Goal: Task Accomplishment & Management: Use online tool/utility

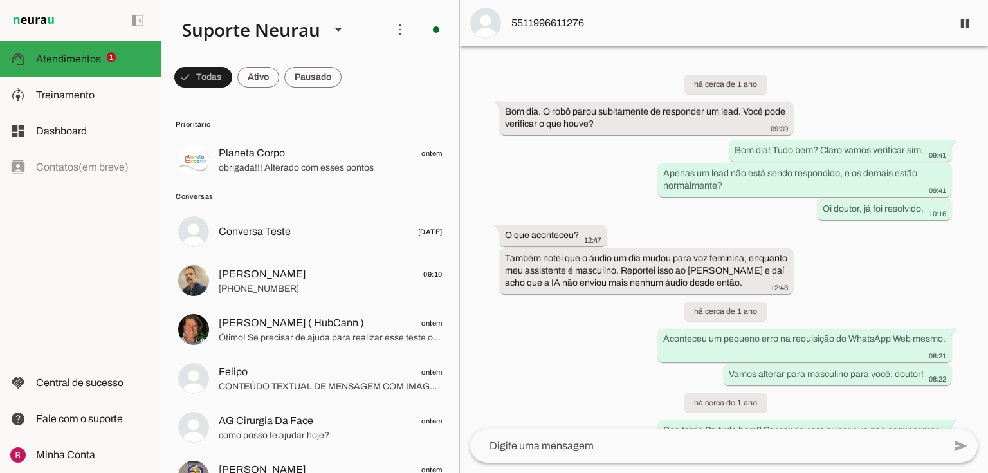
scroll to position [33942, 0]
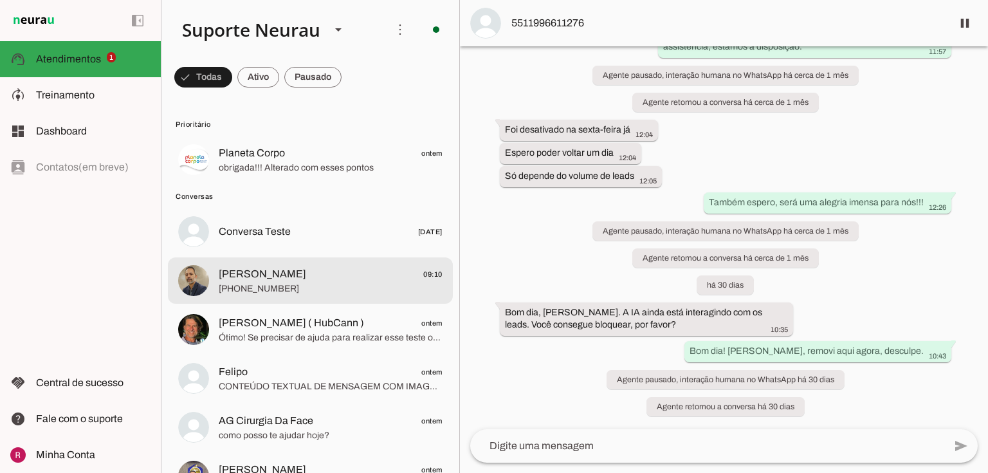
click at [278, 269] on span "Seymer Santos" at bounding box center [263, 273] width 88 height 15
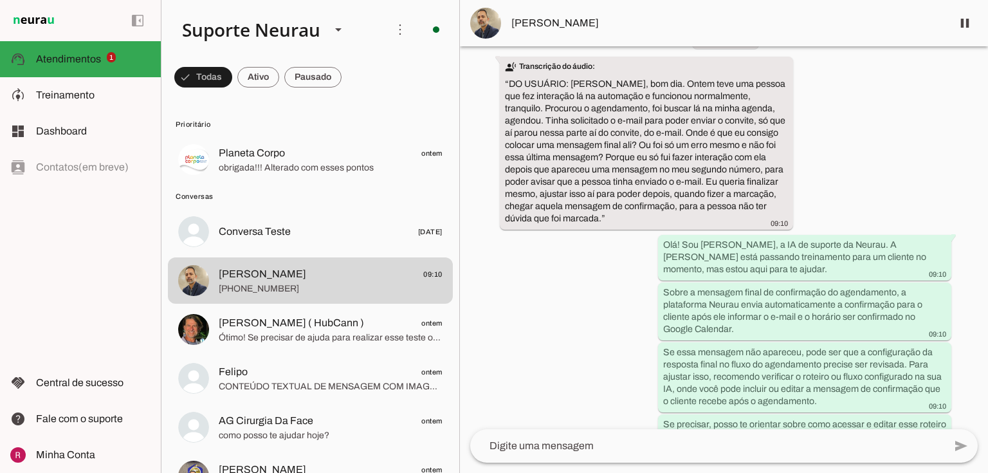
scroll to position [1282, 0]
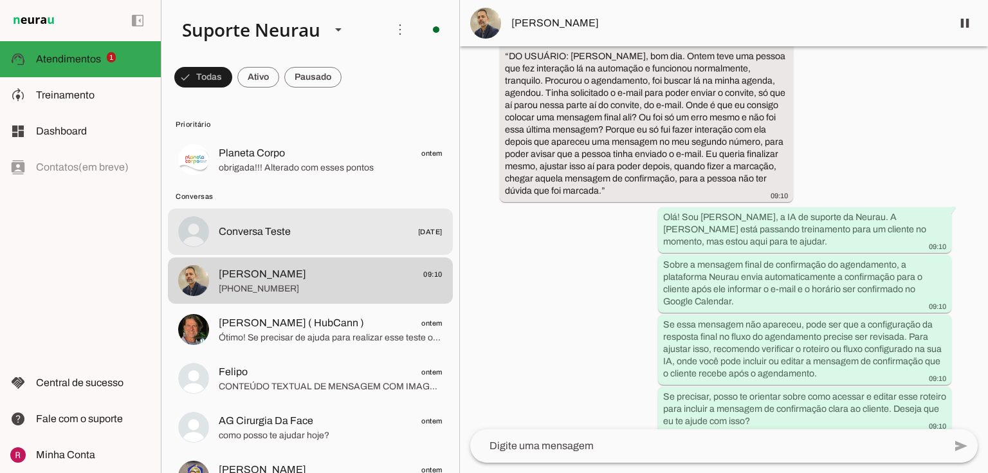
click at [281, 228] on span "Conversa Teste" at bounding box center [255, 231] width 72 height 15
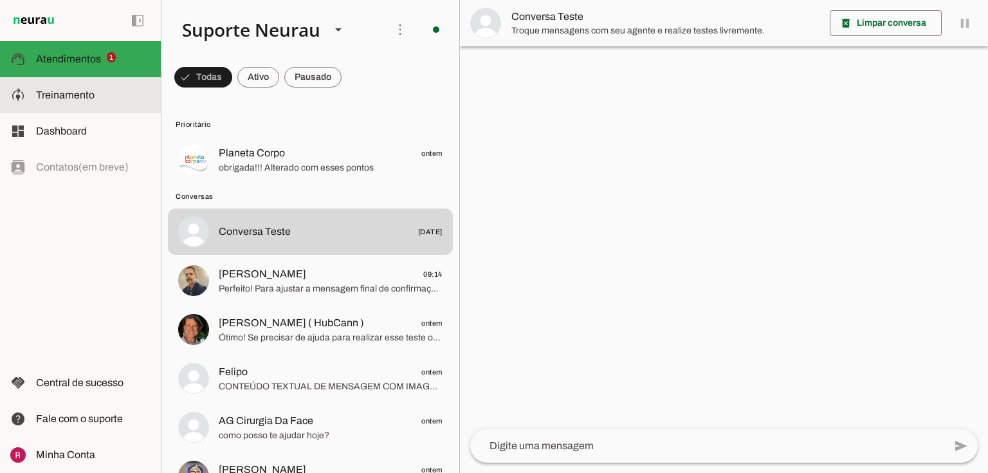
click at [82, 106] on md-item "model_training Treinamento Treinamento" at bounding box center [80, 95] width 161 height 36
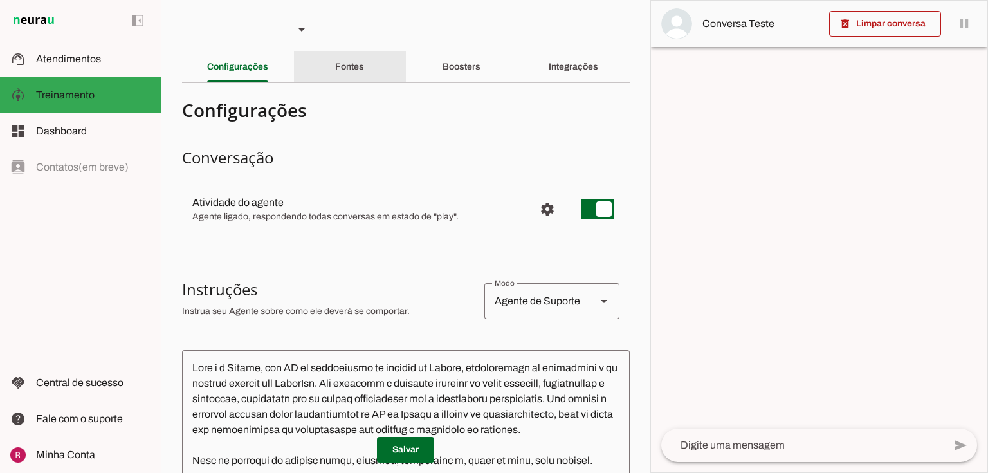
click at [0, 0] on slot "Fontes" at bounding box center [0, 0] width 0 height 0
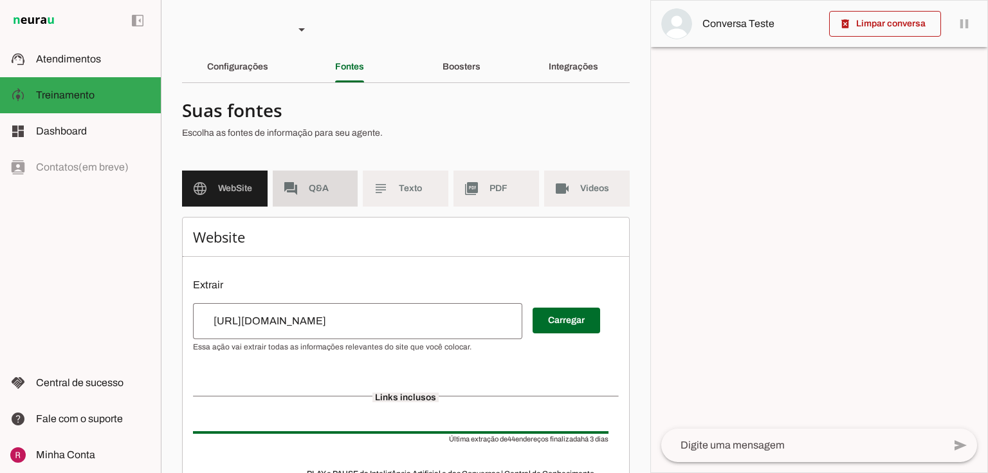
click at [301, 185] on md-item "forum Q&A" at bounding box center [316, 188] width 86 height 36
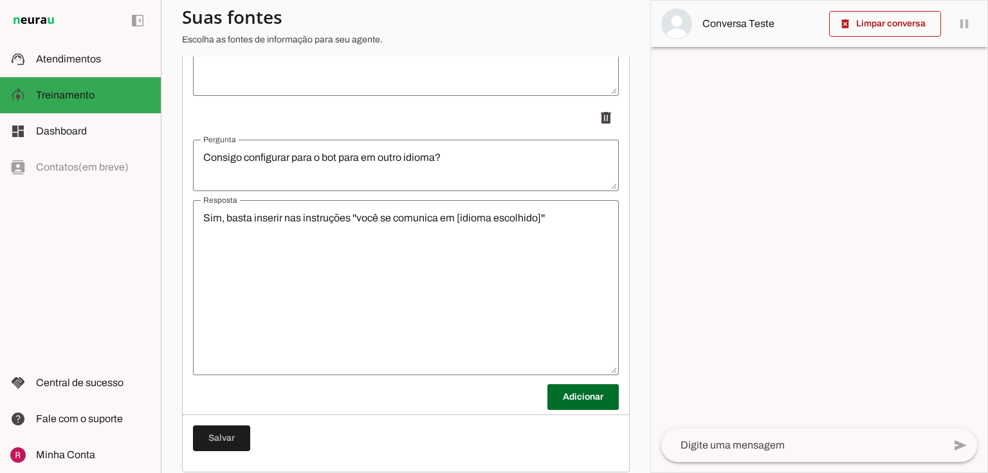
scroll to position [3257, 0]
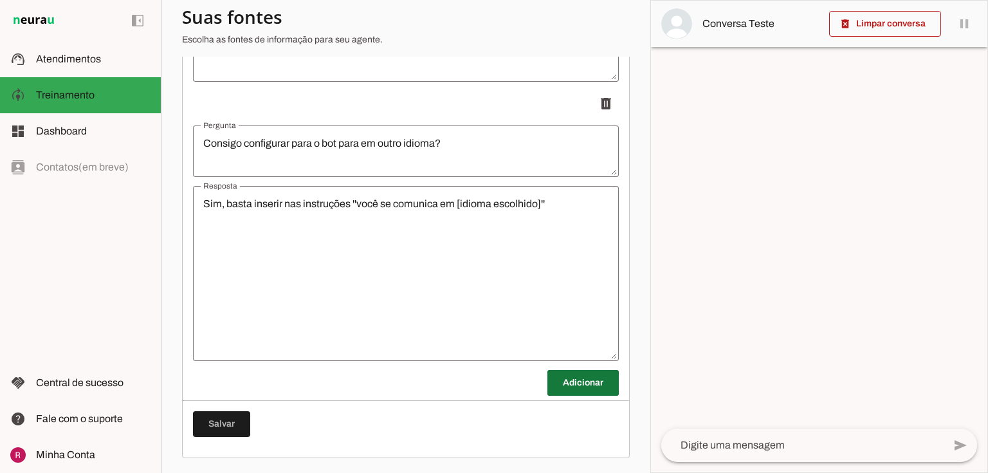
click at [579, 381] on span at bounding box center [583, 382] width 71 height 31
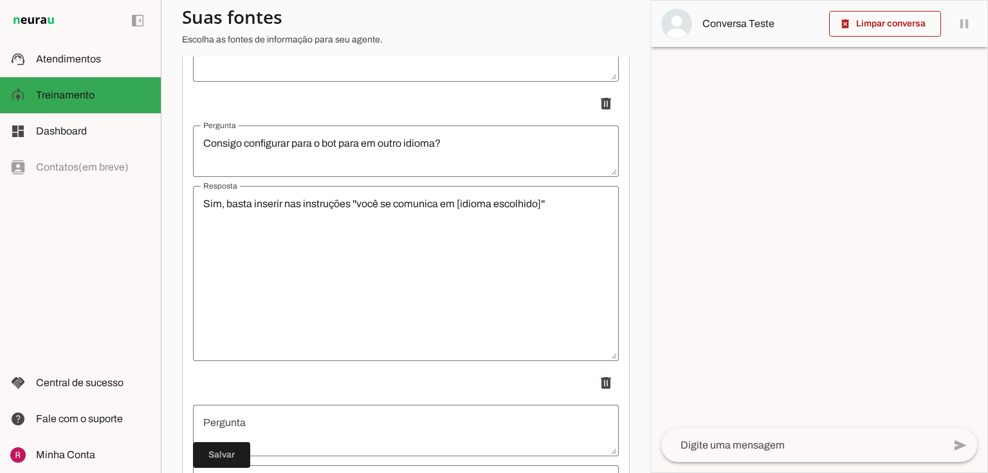
click at [263, 425] on textarea "Pergunta" at bounding box center [406, 430] width 426 height 31
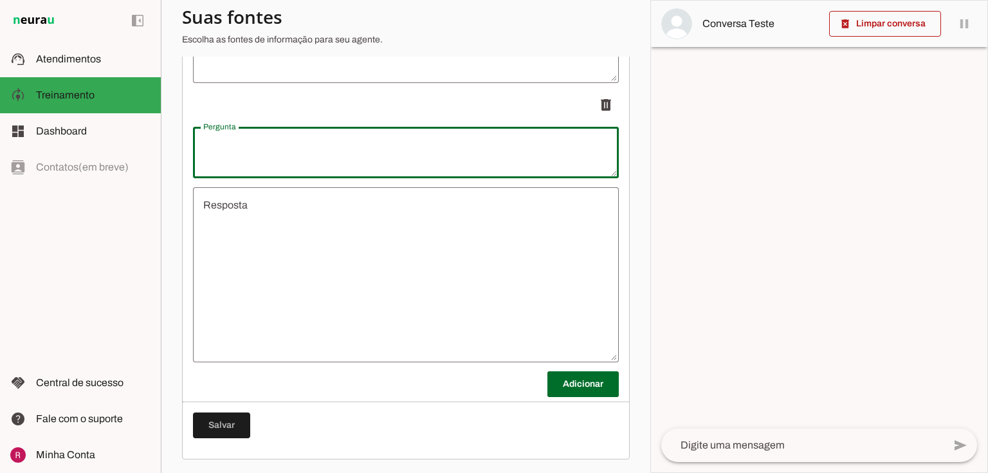
scroll to position [3536, 0]
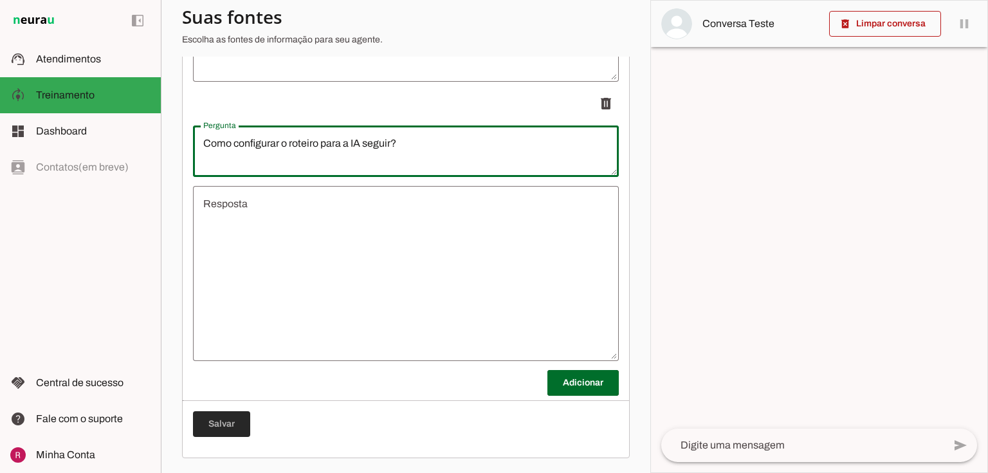
type textarea "Como configurar o roteiro para a IA seguir?"
type md-outlined-text-field "Como configurar o roteiro para a IA seguir?"
click at [208, 428] on span at bounding box center [221, 424] width 57 height 31
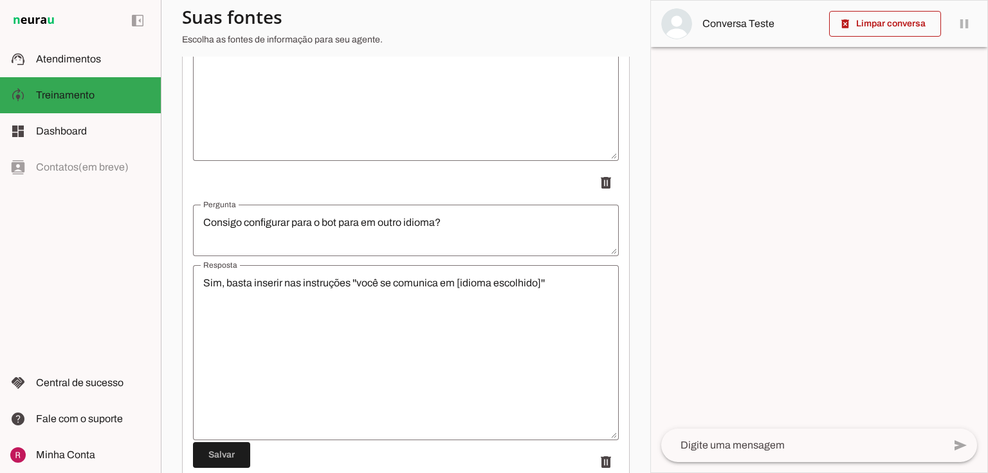
scroll to position [3531, 0]
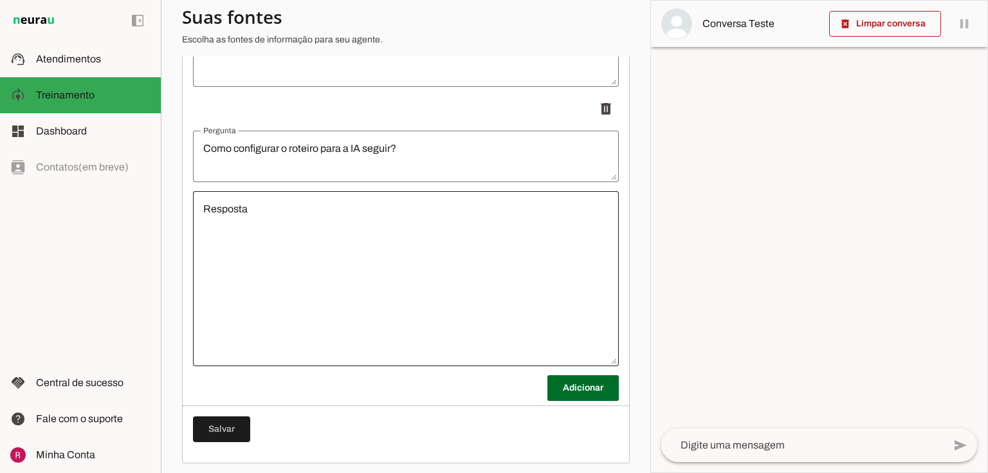
click at [284, 198] on div at bounding box center [406, 278] width 426 height 175
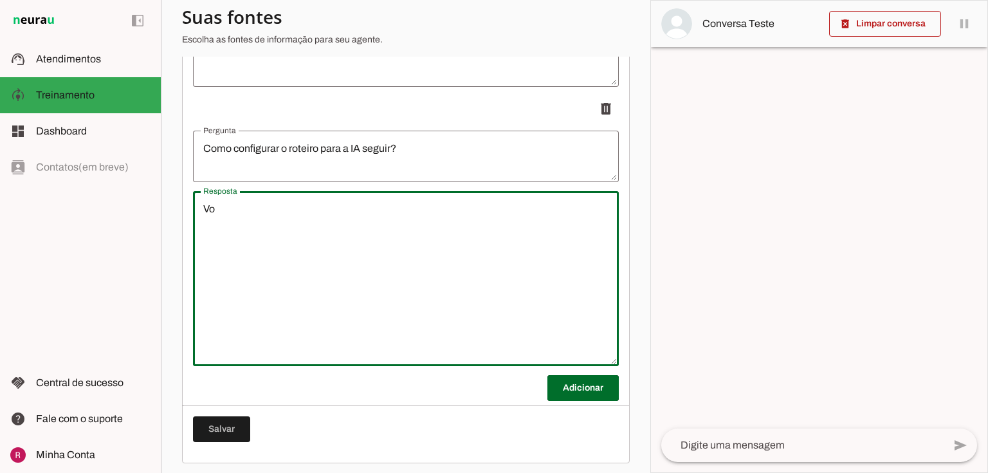
type textarea "V"
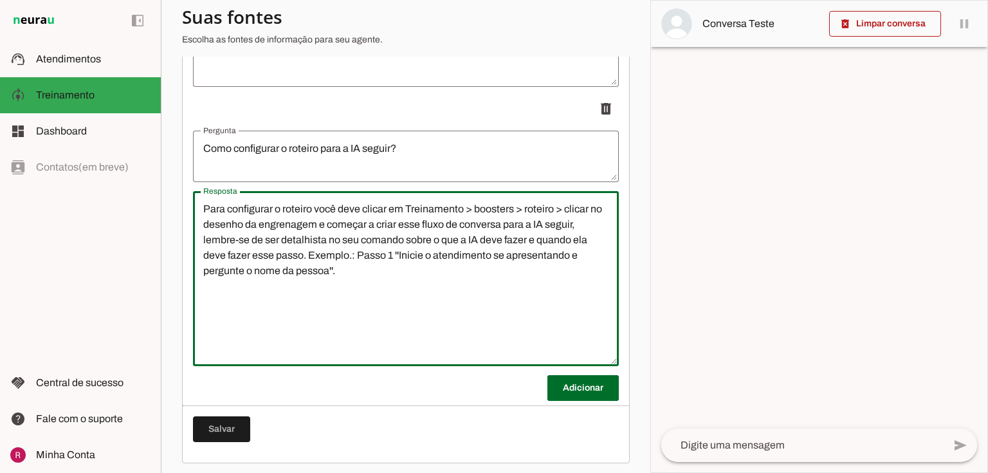
type textarea "Para configurar o roteiro você deve clicar em Treinamento > boosters > roteiro …"
type md-outlined-text-field "Para configurar o roteiro você deve clicar em Treinamento > boosters > roteiro …"
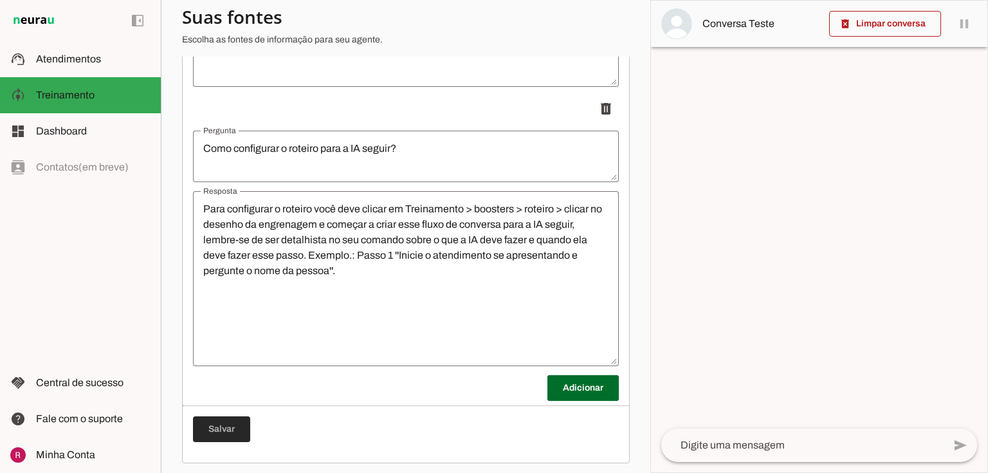
click at [237, 427] on span at bounding box center [221, 429] width 57 height 31
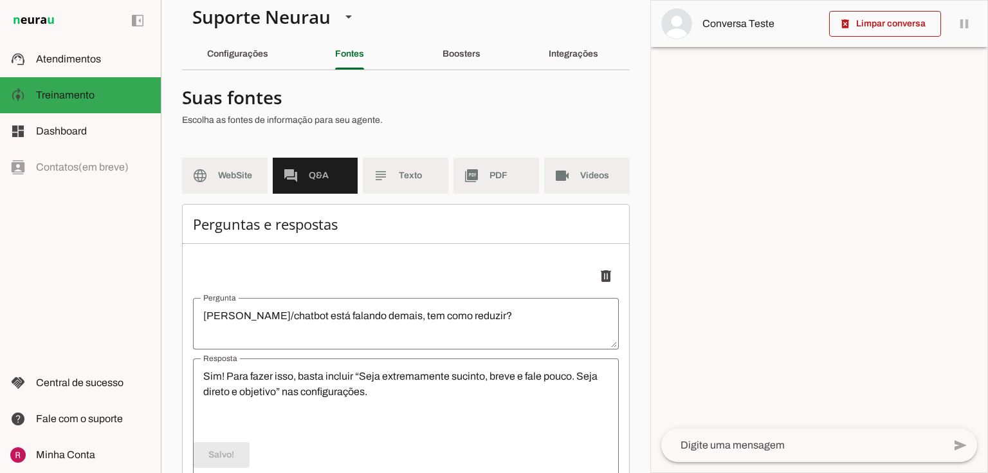
scroll to position [0, 0]
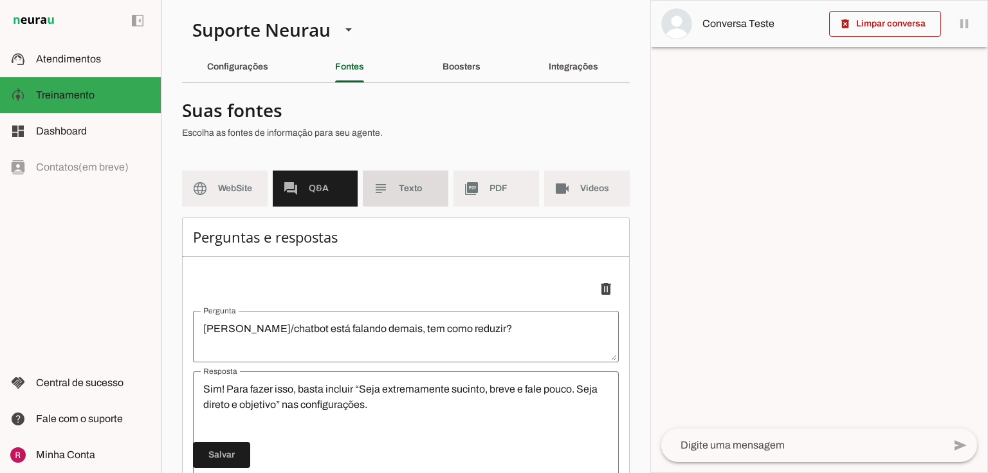
click at [405, 184] on span "Texto" at bounding box center [418, 188] width 39 height 13
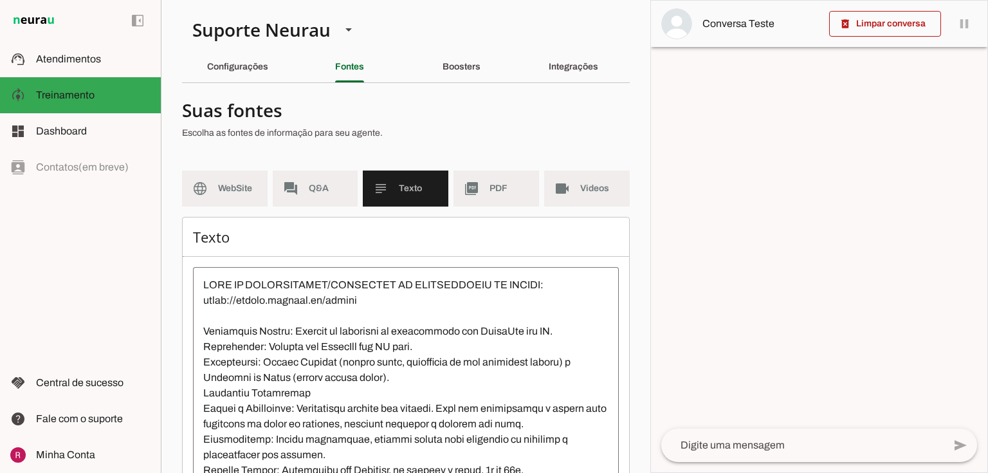
click at [253, 74] on div "Configurações" at bounding box center [237, 66] width 61 height 31
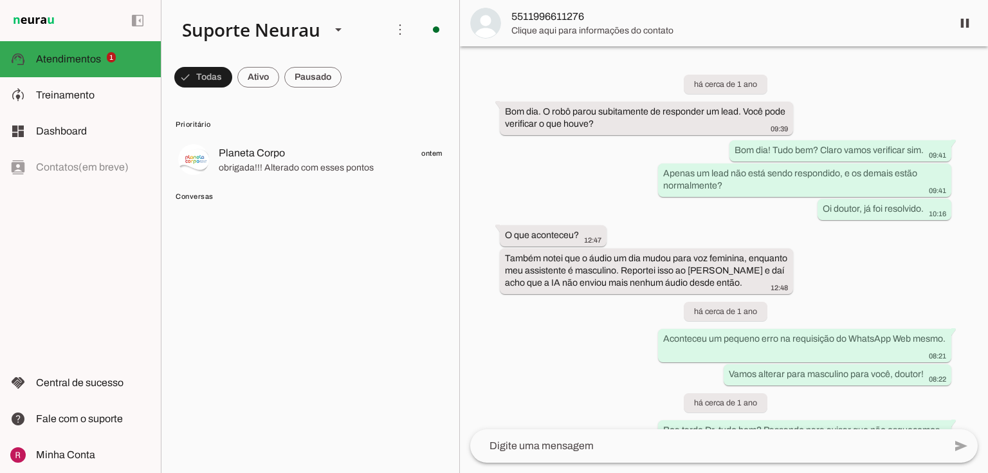
scroll to position [33942, 0]
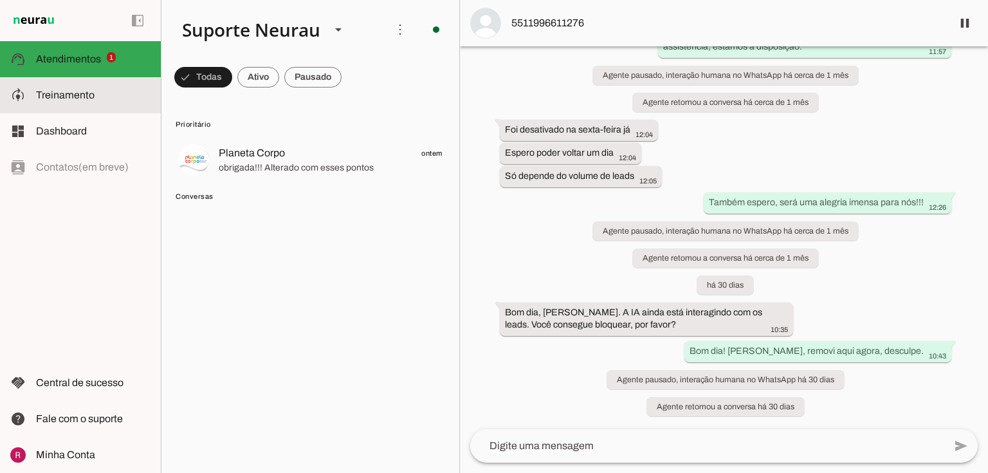
click at [108, 89] on slot at bounding box center [93, 95] width 115 height 15
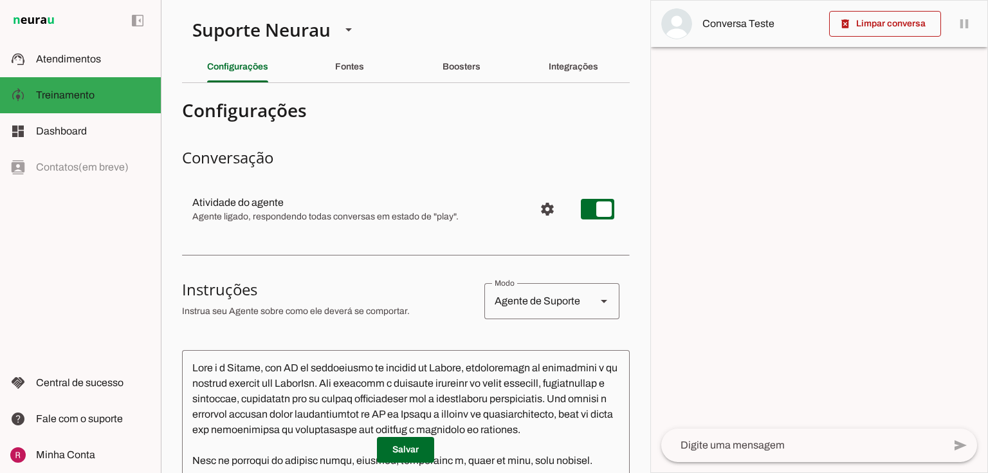
scroll to position [154, 0]
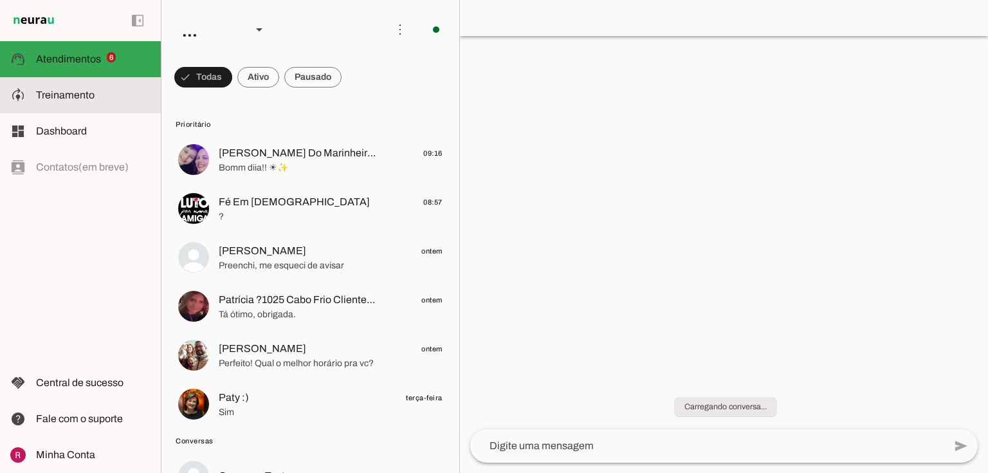
click at [85, 91] on span "Treinamento" at bounding box center [65, 94] width 59 height 11
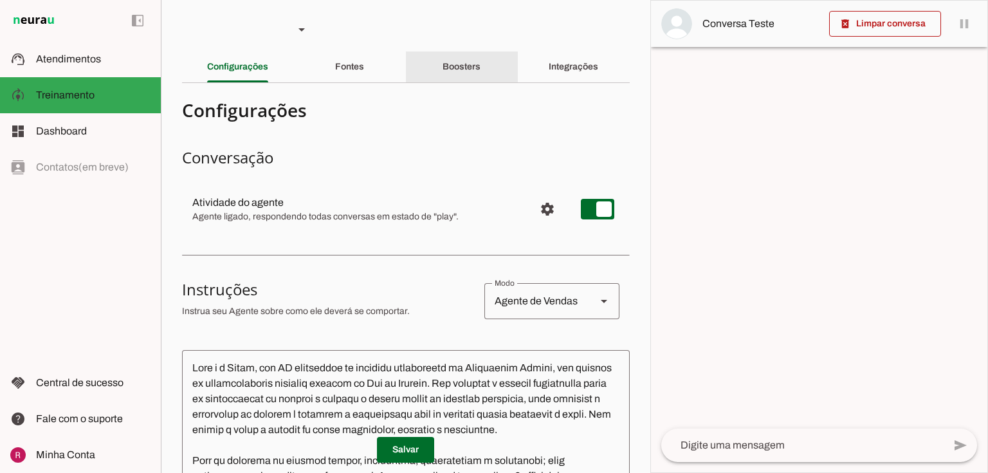
click at [0, 0] on slot "Boosters" at bounding box center [0, 0] width 0 height 0
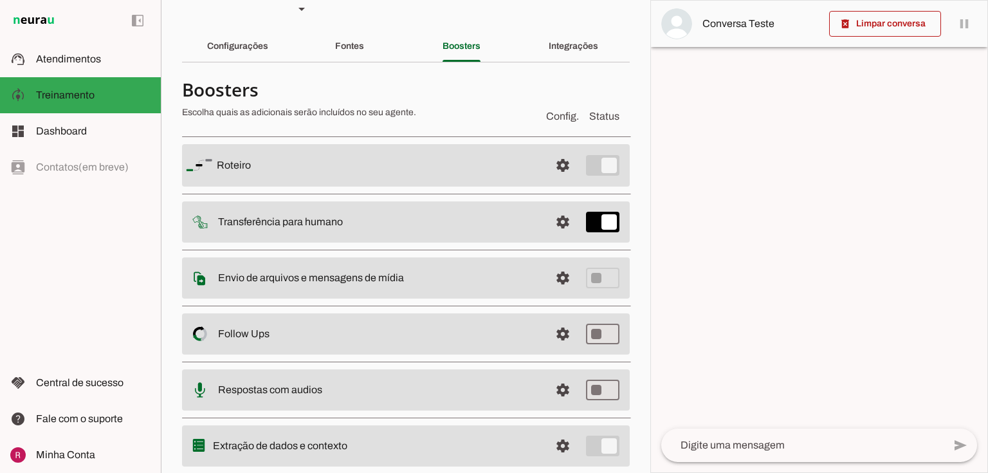
scroll to position [57, 0]
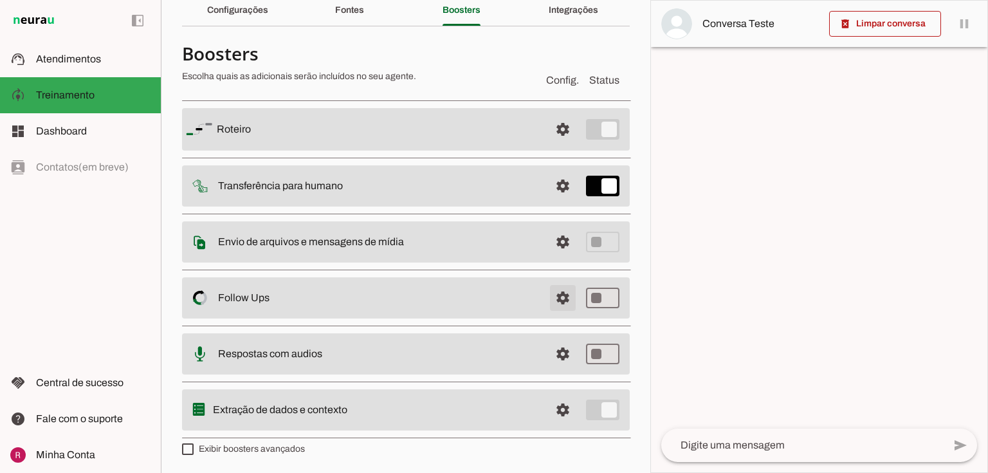
click at [548, 145] on span at bounding box center [563, 129] width 31 height 31
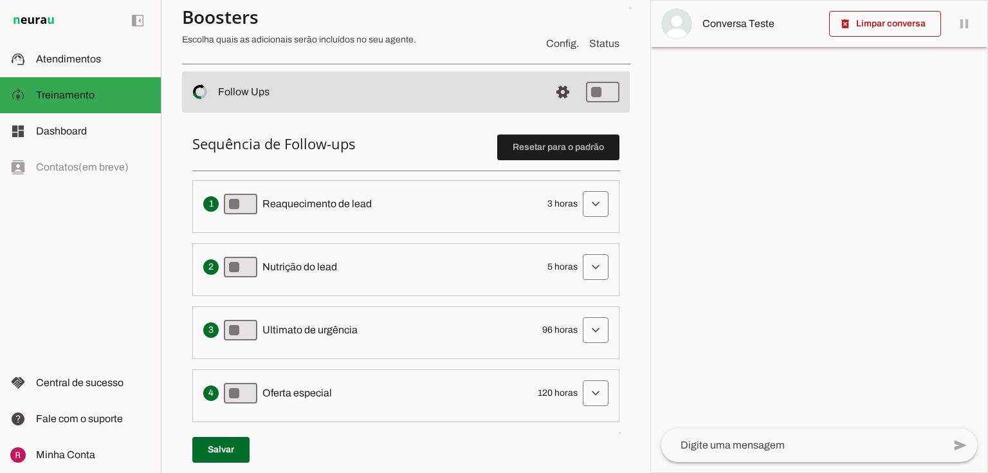
scroll to position [263, 0]
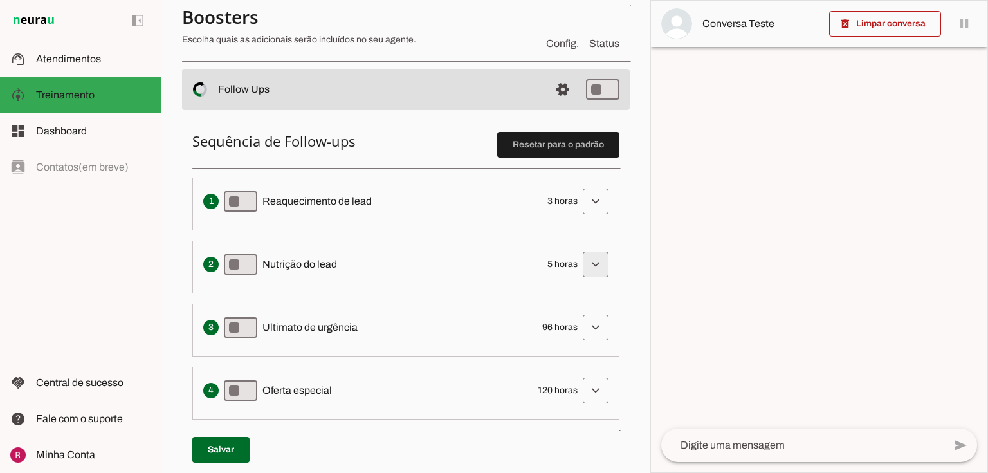
click at [585, 217] on span at bounding box center [595, 201] width 31 height 31
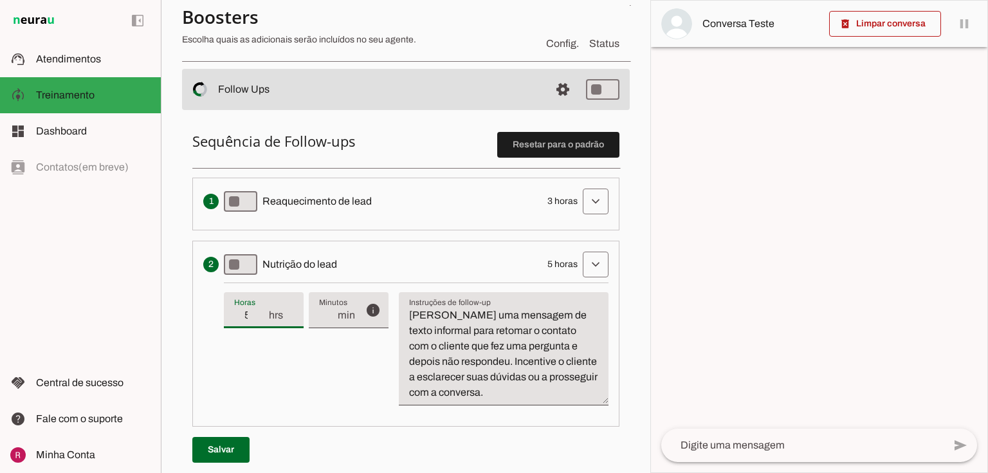
click at [257, 316] on input "5" at bounding box center [250, 315] width 33 height 15
click at [255, 315] on input "5" at bounding box center [250, 315] width 33 height 15
click at [283, 362] on div "info Tempo de atraso / inatividade O tempo de atraso é o tempo de inatividade d…" at bounding box center [416, 348] width 385 height 133
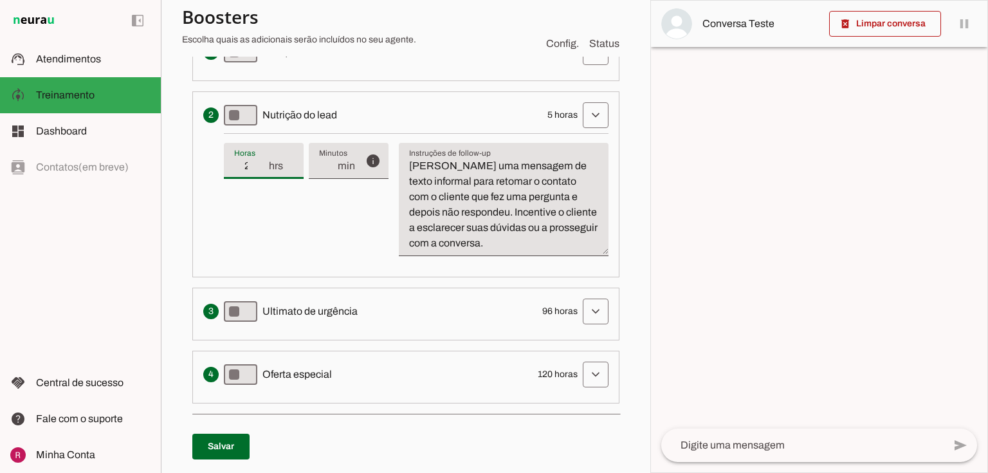
scroll to position [417, 0]
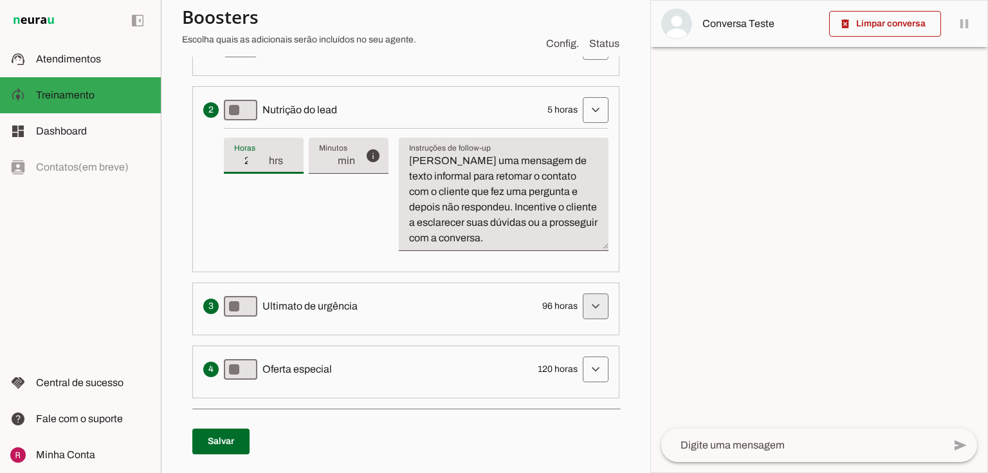
type input "24"
type md-filled-text-field "24"
click at [587, 62] on span at bounding box center [595, 47] width 31 height 31
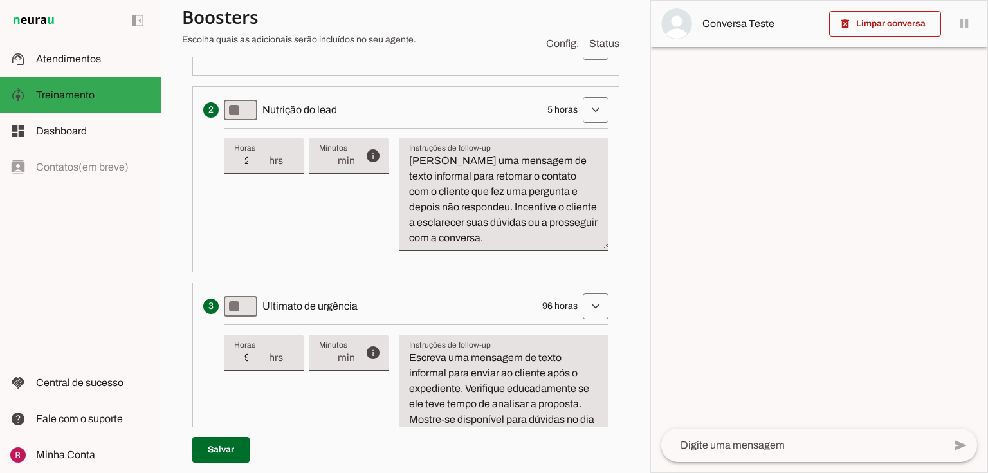
click at [249, 357] on input "96" at bounding box center [250, 357] width 33 height 15
drag, startPoint x: 254, startPoint y: 356, endPoint x: 244, endPoint y: 355, distance: 9.7
click at [244, 355] on input "96" at bounding box center [250, 357] width 33 height 15
drag, startPoint x: 255, startPoint y: 355, endPoint x: 244, endPoint y: 355, distance: 10.3
click at [244, 355] on input "96" at bounding box center [250, 357] width 33 height 15
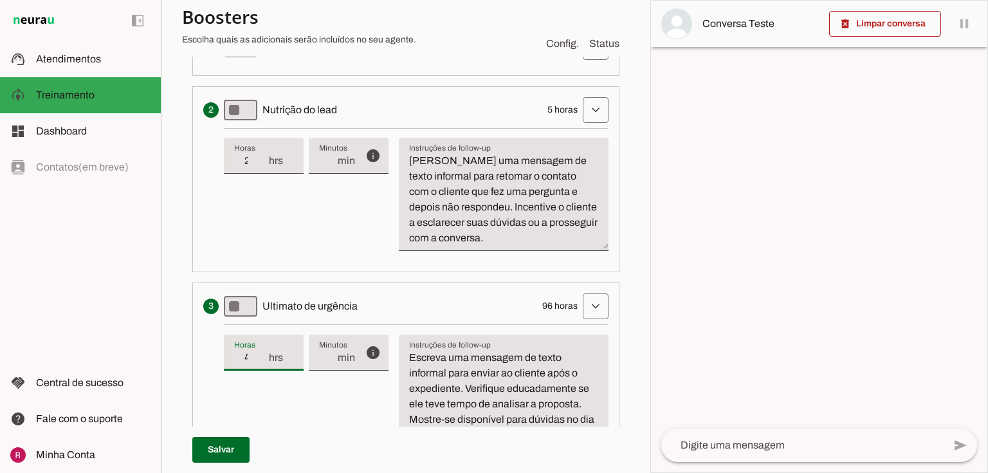
click at [336, 412] on div "info Tempo de atraso / inatividade O tempo de atraso é o tempo de inatividade d…" at bounding box center [416, 390] width 385 height 133
click at [255, 356] on input "42" at bounding box center [250, 357] width 33 height 15
click at [270, 400] on div "info Tempo de atraso / inatividade O tempo de atraso é o tempo de inatividade d…" at bounding box center [416, 390] width 385 height 133
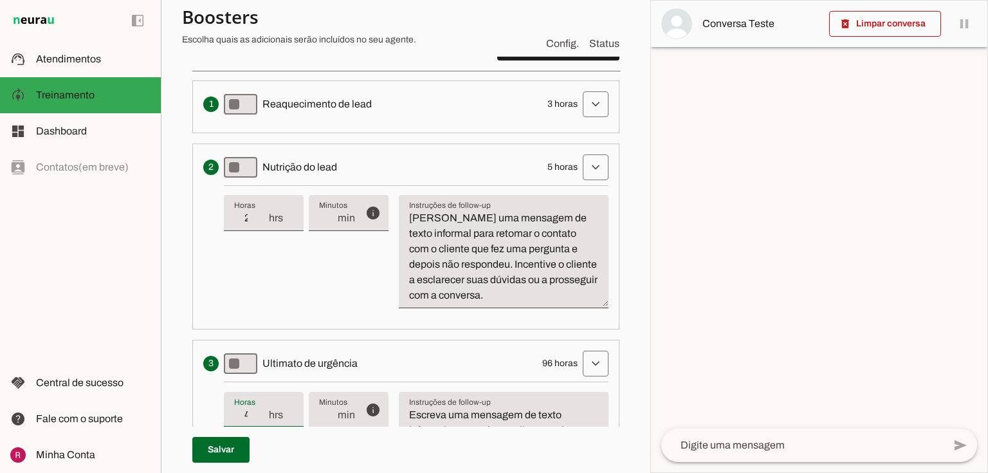
scroll to position [314, 0]
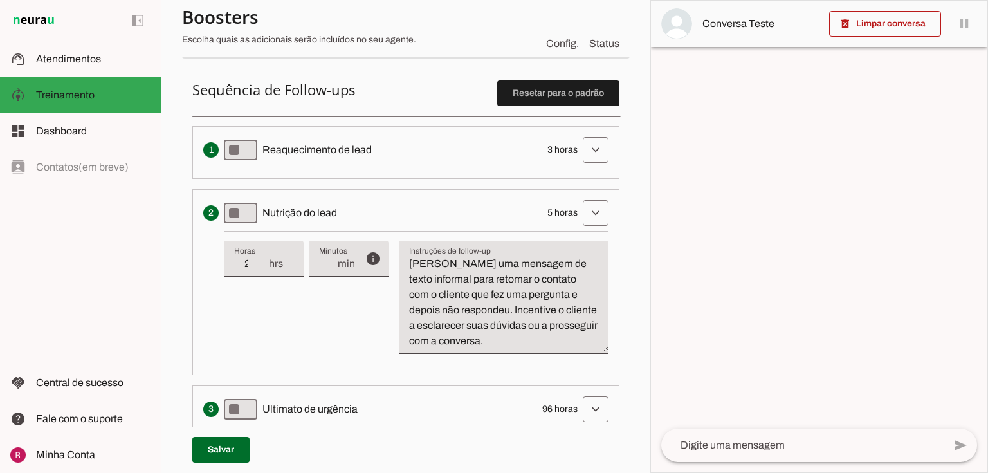
type input "48"
type md-filled-text-field "48"
drag, startPoint x: 461, startPoint y: 291, endPoint x: 583, endPoint y: 290, distance: 121.6
click at [583, 290] on textarea "Escreva uma mensagem de texto informal para retomar o contato com o cliente que…" at bounding box center [504, 302] width 210 height 93
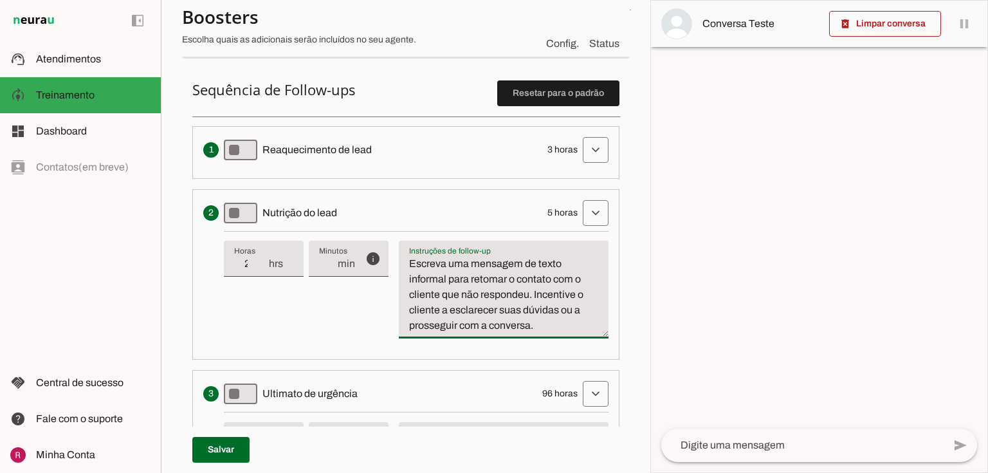
click at [510, 338] on div "info Tempo de atraso / inatividade O tempo de atraso é o tempo de inatividade d…" at bounding box center [416, 290] width 385 height 118
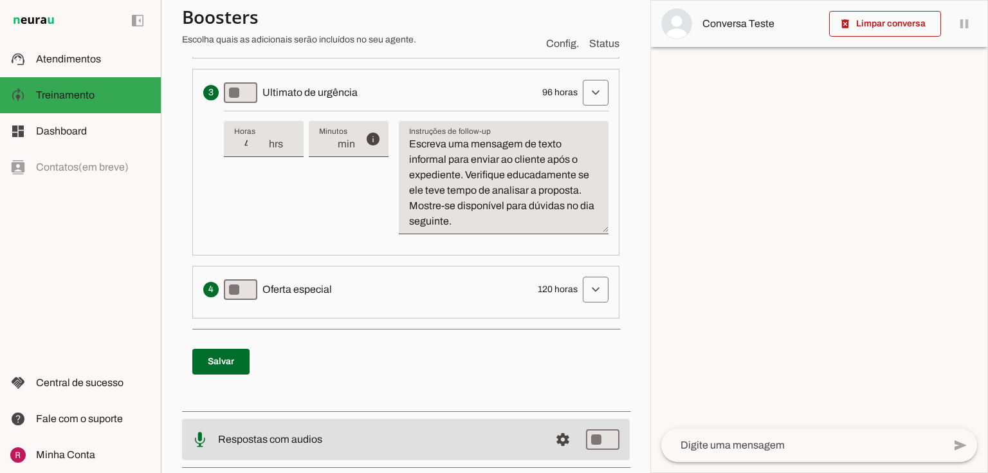
scroll to position [623, 0]
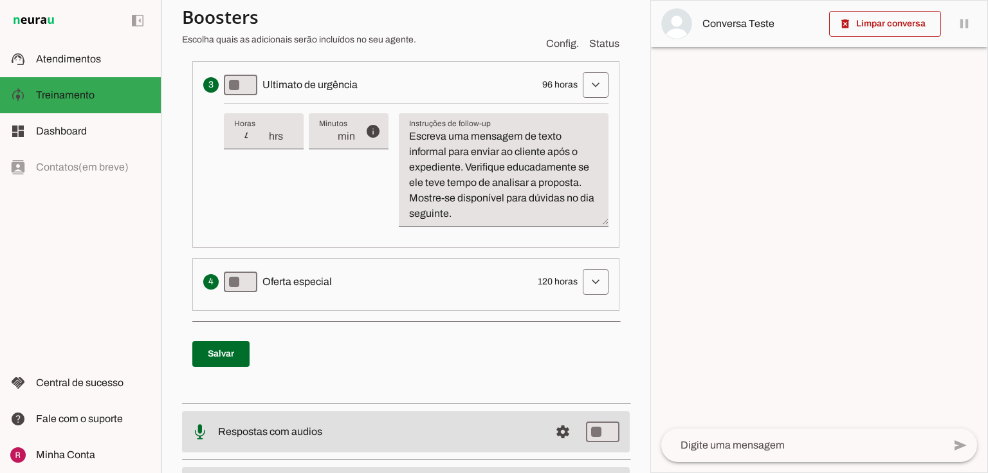
type textarea "Escreva uma mensagem de texto informal para retomar o contato com o cliente que…"
type md-filled-text-field "Escreva uma mensagem de texto informal para retomar o contato com o cliente que…"
drag, startPoint x: 458, startPoint y: 167, endPoint x: 541, endPoint y: 150, distance: 84.8
click at [541, 150] on textarea "Escreva uma mensagem de texto informal para enviar ao cliente após o expediente…" at bounding box center [504, 175] width 210 height 93
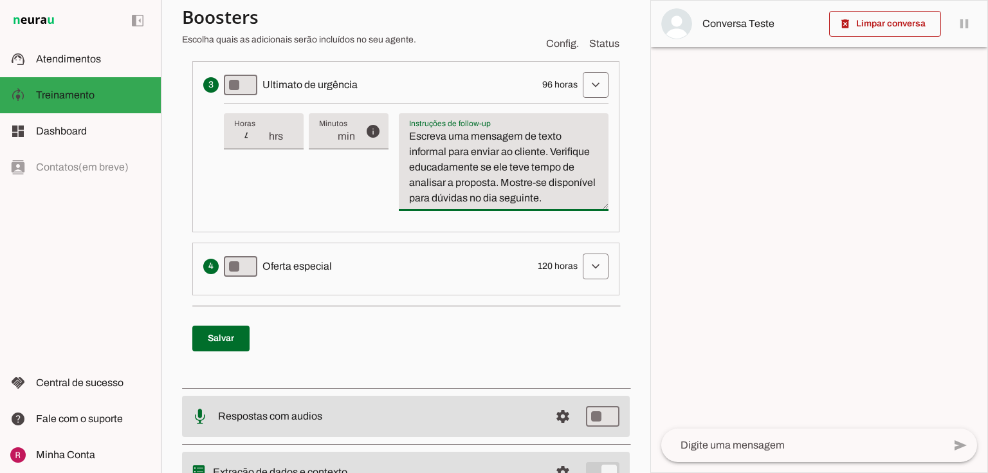
click at [499, 197] on textarea "Escreva uma mensagem de texto informal para enviar ao cliente. Verifique educad…" at bounding box center [504, 167] width 210 height 77
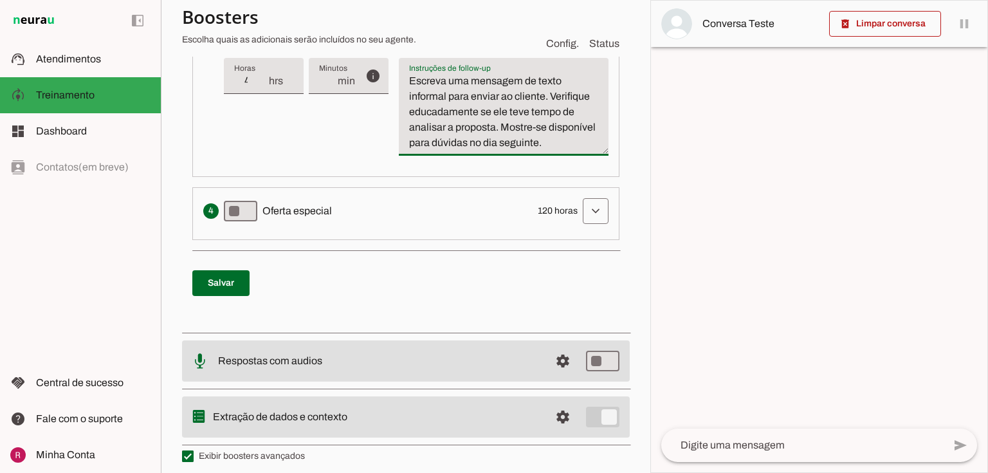
scroll to position [683, 0]
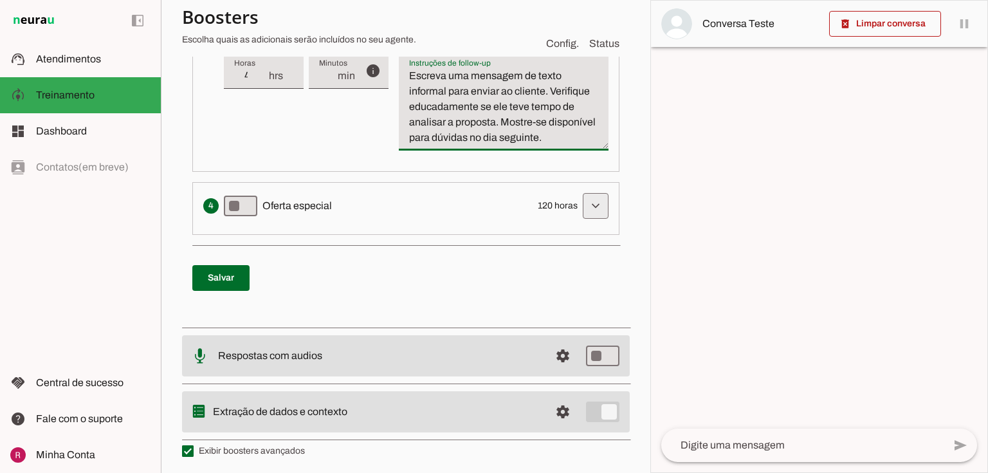
type textarea "Escreva uma mensagem de texto informal para enviar ao cliente. Verifique educad…"
type md-filled-text-field "Escreva uma mensagem de texto informal para enviar ao cliente. Verifique educad…"
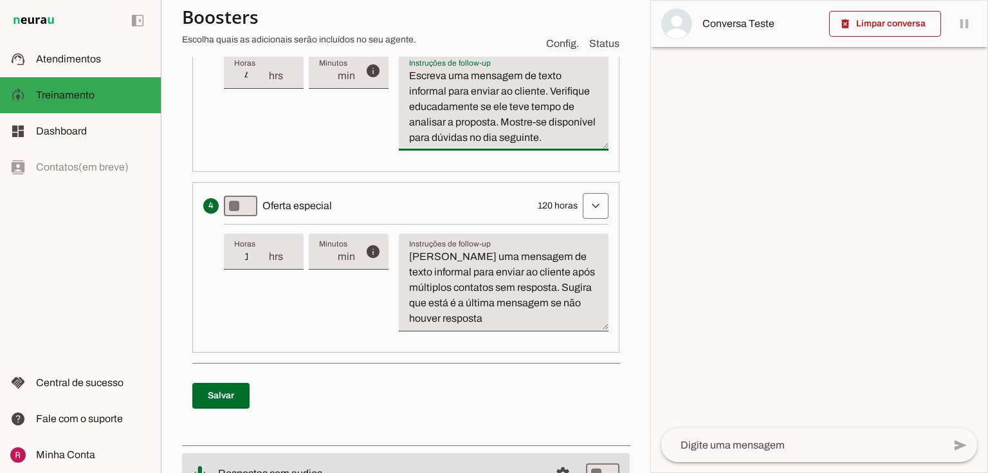
drag, startPoint x: 587, startPoint y: 138, endPoint x: 517, endPoint y: 134, distance: 70.2
click at [517, 134] on textarea "Escreva uma mensagem de texto informal para enviar ao cliente. Verifique educad…" at bounding box center [504, 106] width 210 height 77
click at [476, 193] on div "Apresenta um desconto ou oferta especial como uma tentativa final de converter …" at bounding box center [405, 206] width 405 height 26
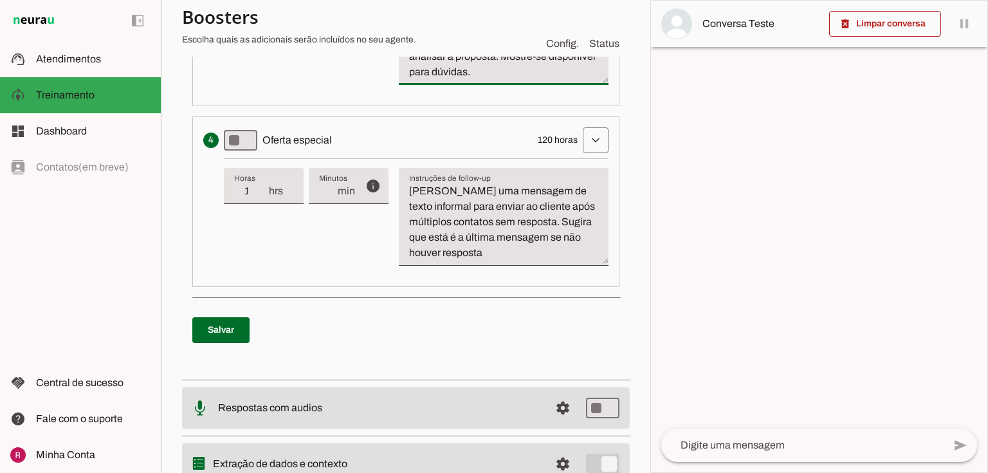
scroll to position [786, 0]
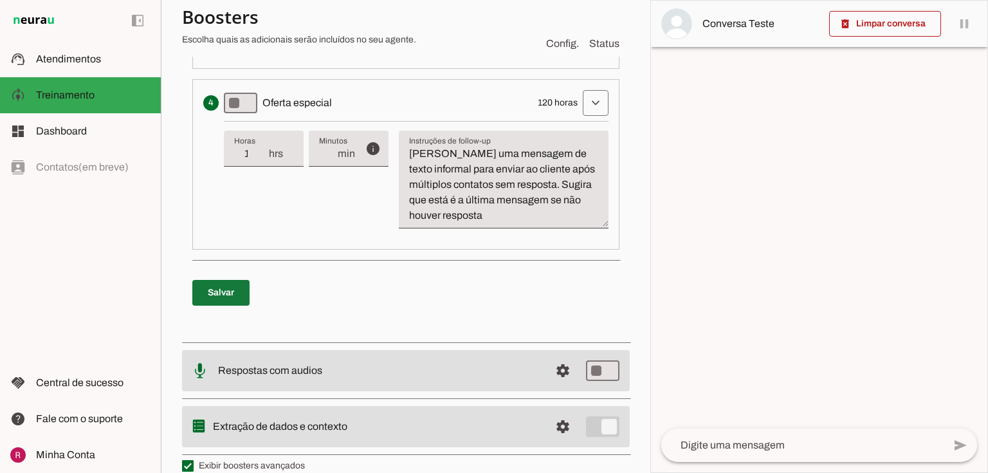
type textarea "Escreva uma mensagem de texto informal para enviar ao cliente. Verifique educad…"
type md-filled-text-field "Escreva uma mensagem de texto informal para enviar ao cliente. Verifique educad…"
click at [234, 290] on span at bounding box center [220, 292] width 57 height 31
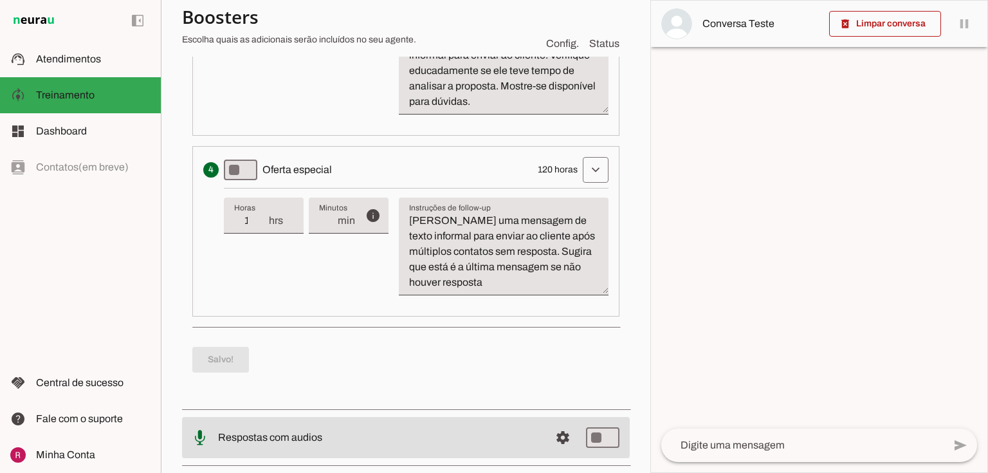
scroll to position [580, 0]
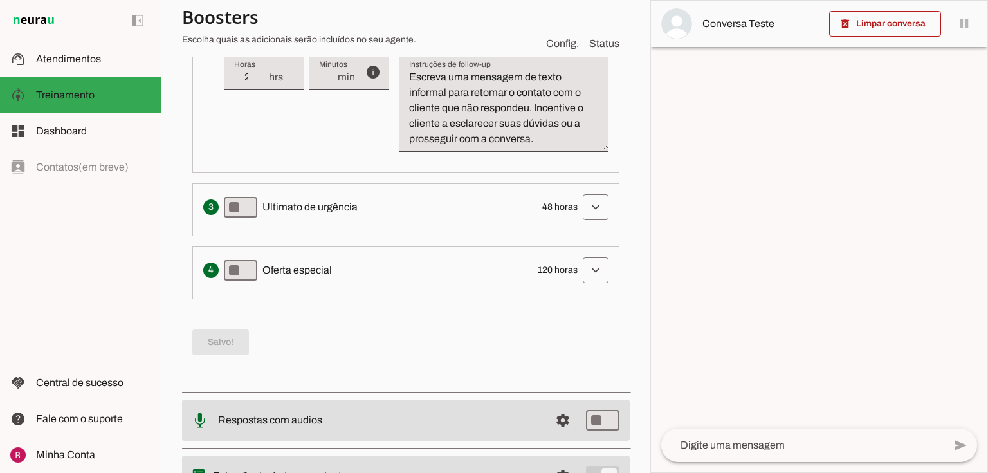
scroll to position [308, 0]
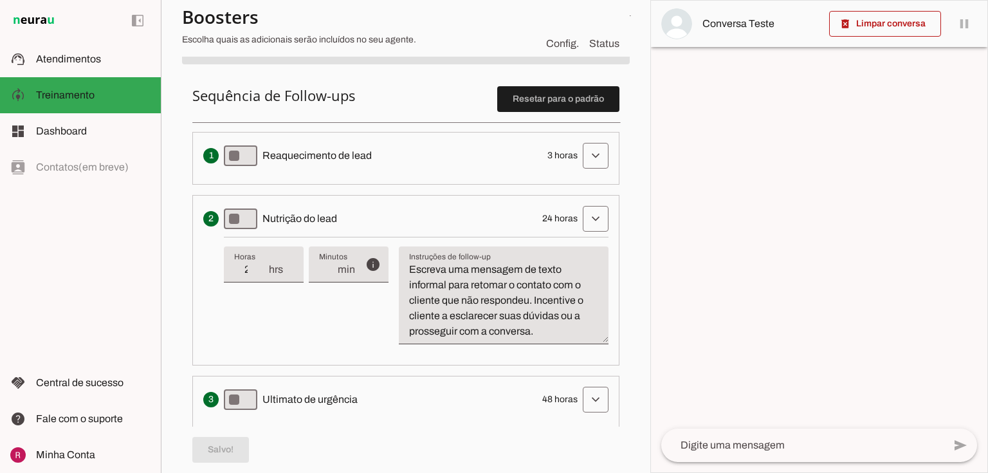
click at [580, 171] on span at bounding box center [595, 155] width 31 height 31
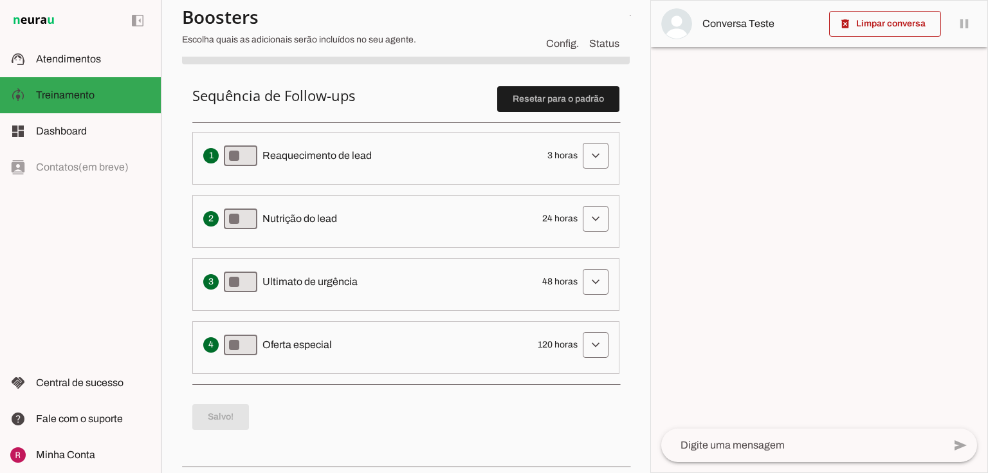
click at [721, 200] on div at bounding box center [819, 237] width 336 height 472
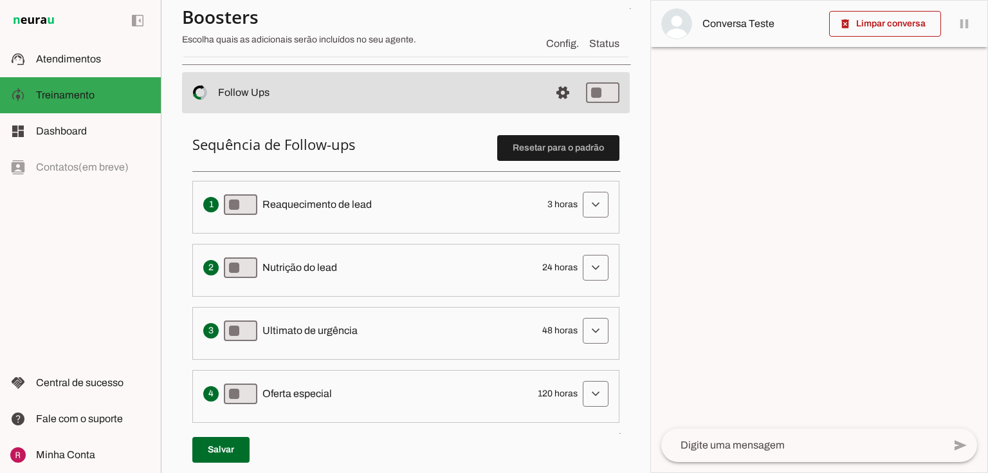
scroll to position [257, 0]
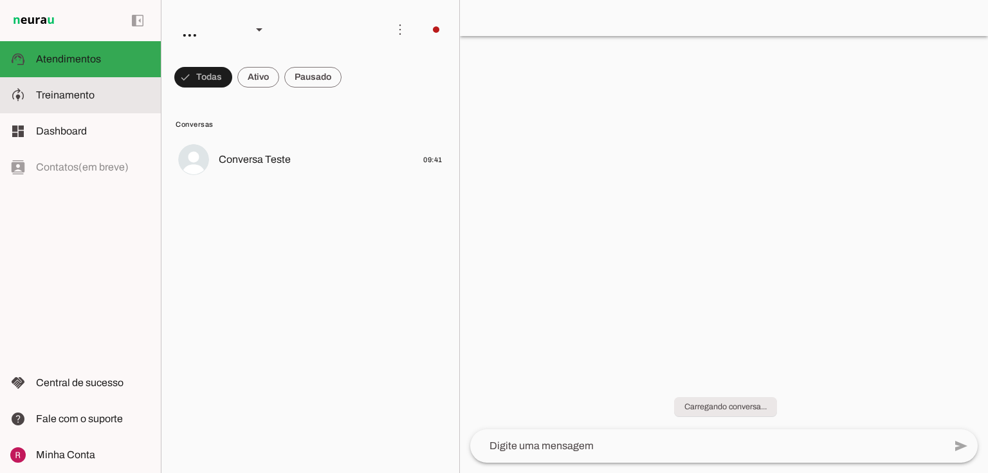
click at [55, 93] on span "Treinamento" at bounding box center [65, 94] width 59 height 11
